Goal: Navigation & Orientation: Find specific page/section

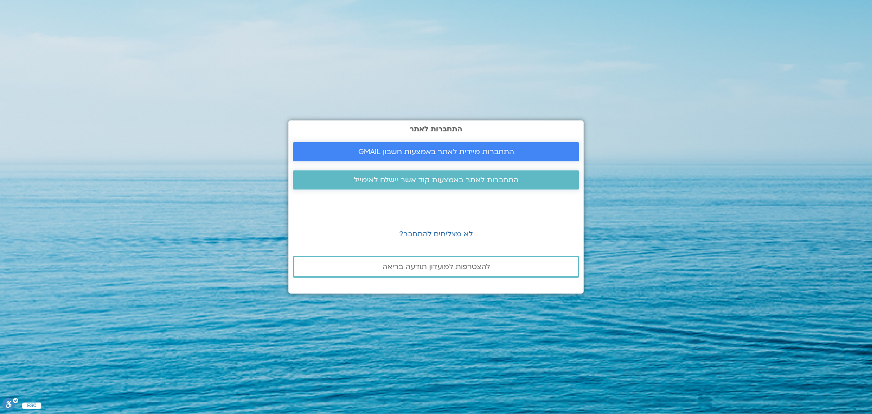
click at [444, 150] on span "התחברות מיידית לאתר באמצעות חשבון GMAIL" at bounding box center [437, 152] width 156 height 8
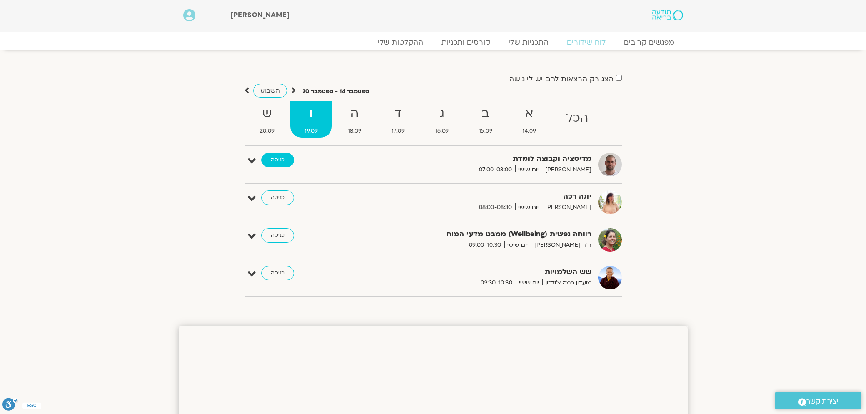
click at [276, 161] on link "כניסה" at bounding box center [277, 160] width 33 height 15
